Goal: Find specific page/section: Find specific page/section

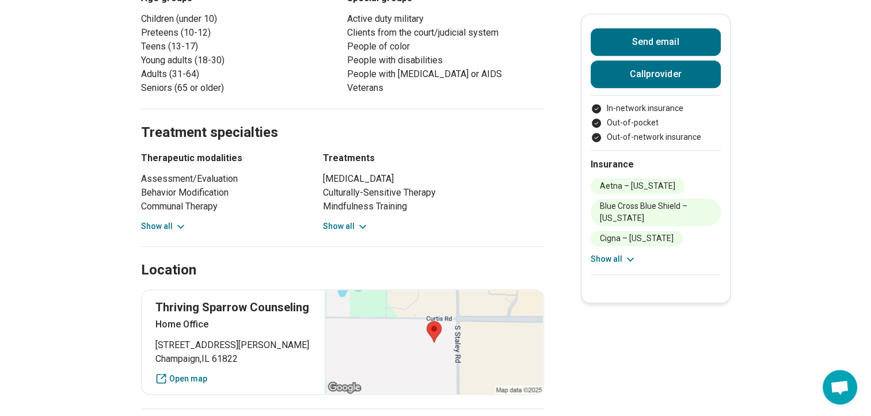
scroll to position [633, 0]
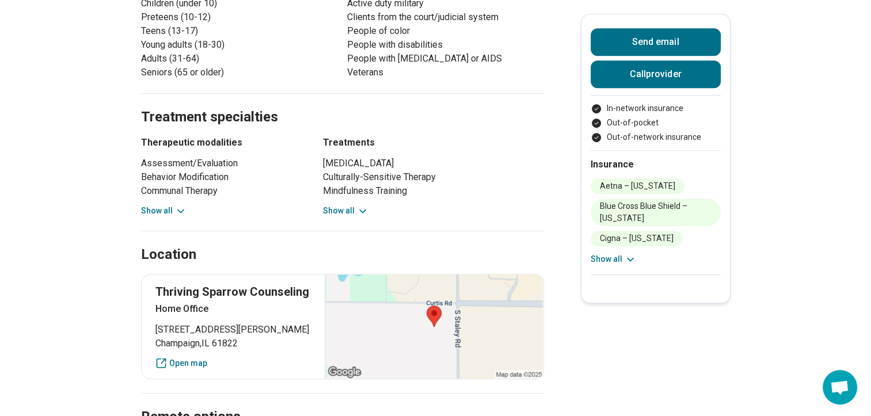
click at [178, 211] on icon at bounding box center [181, 211] width 12 height 12
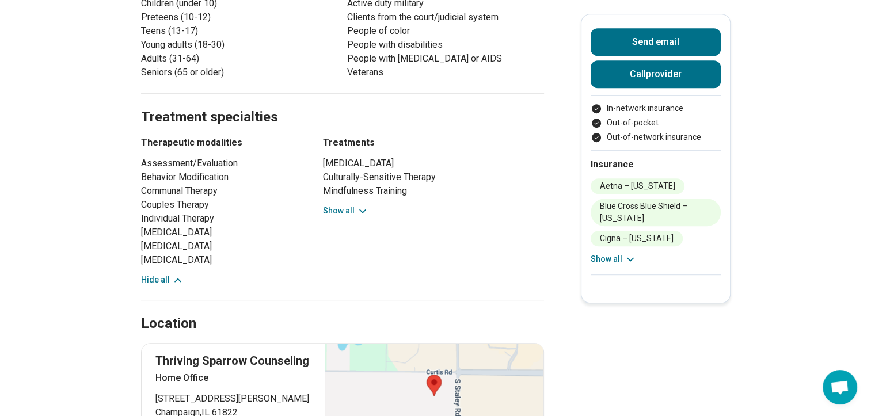
click at [360, 213] on icon at bounding box center [363, 211] width 12 height 12
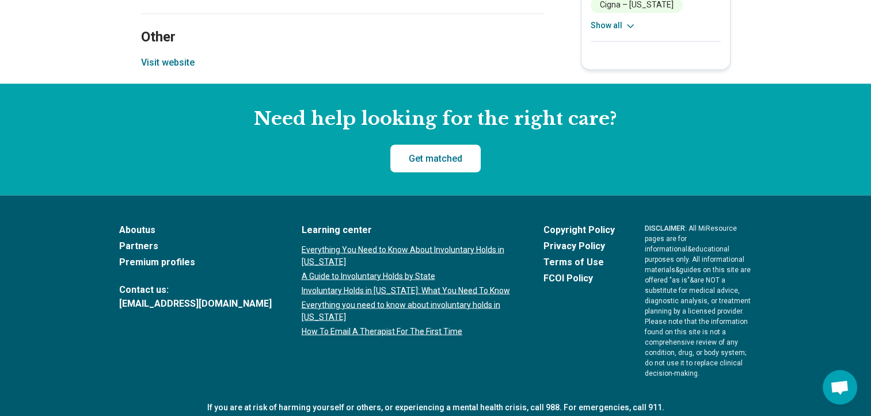
scroll to position [1784, 0]
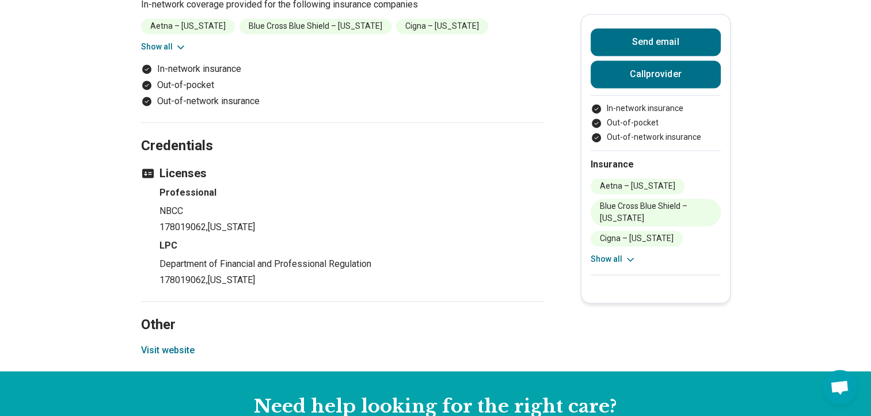
click at [165, 253] on h4 "LPC" at bounding box center [351, 246] width 384 height 14
click at [164, 253] on h4 "LPC" at bounding box center [351, 246] width 384 height 14
copy h4 "LPC"
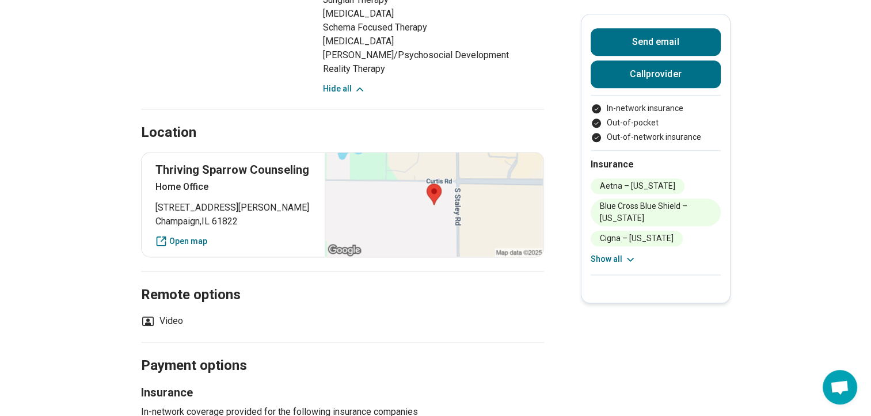
scroll to position [1266, 0]
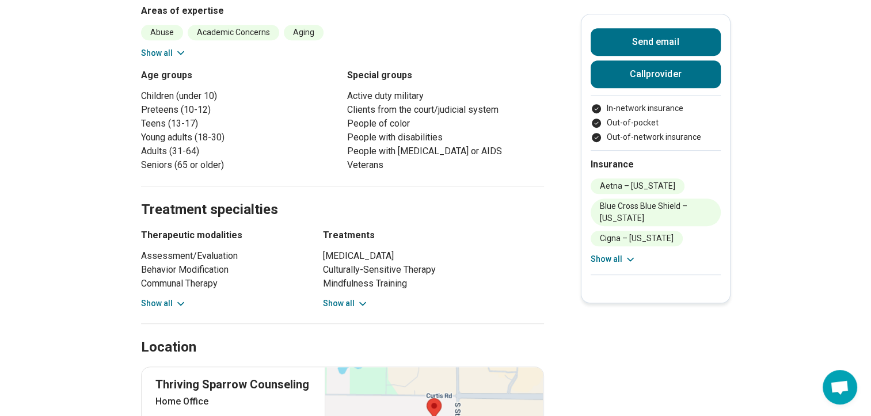
scroll to position [419, 0]
